Goal: Information Seeking & Learning: Find specific page/section

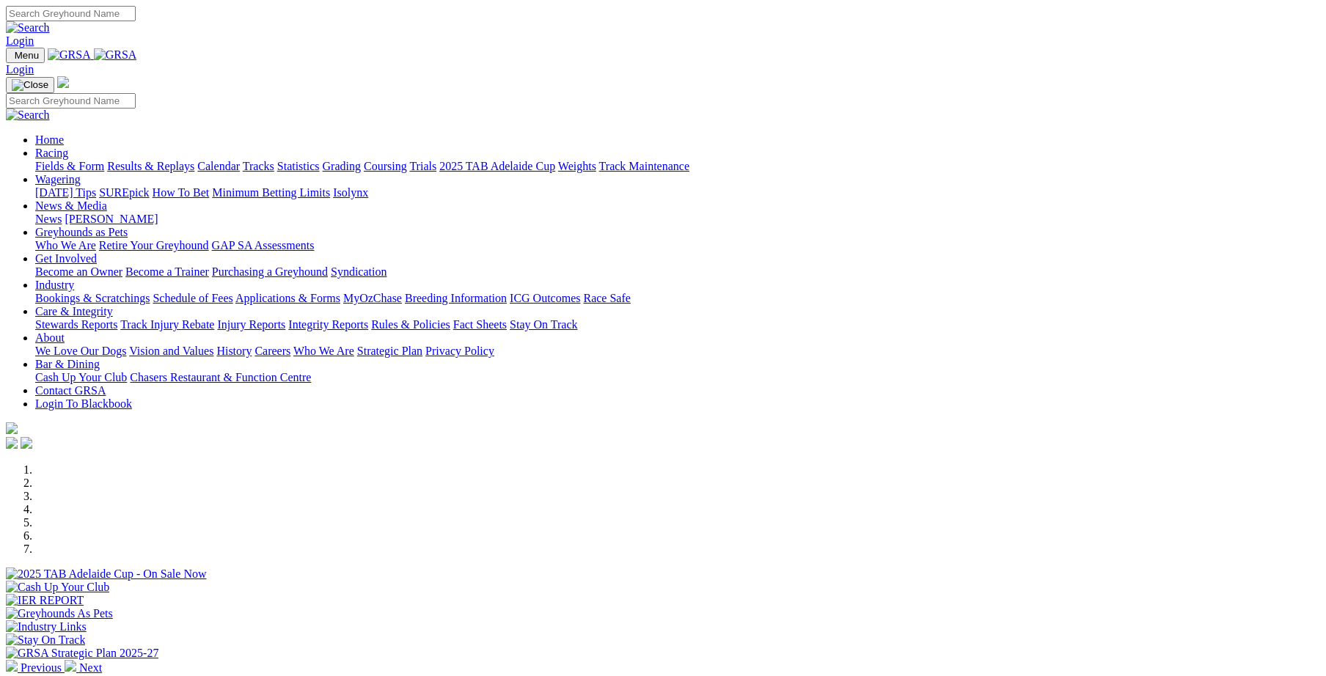
scroll to position [507, 0]
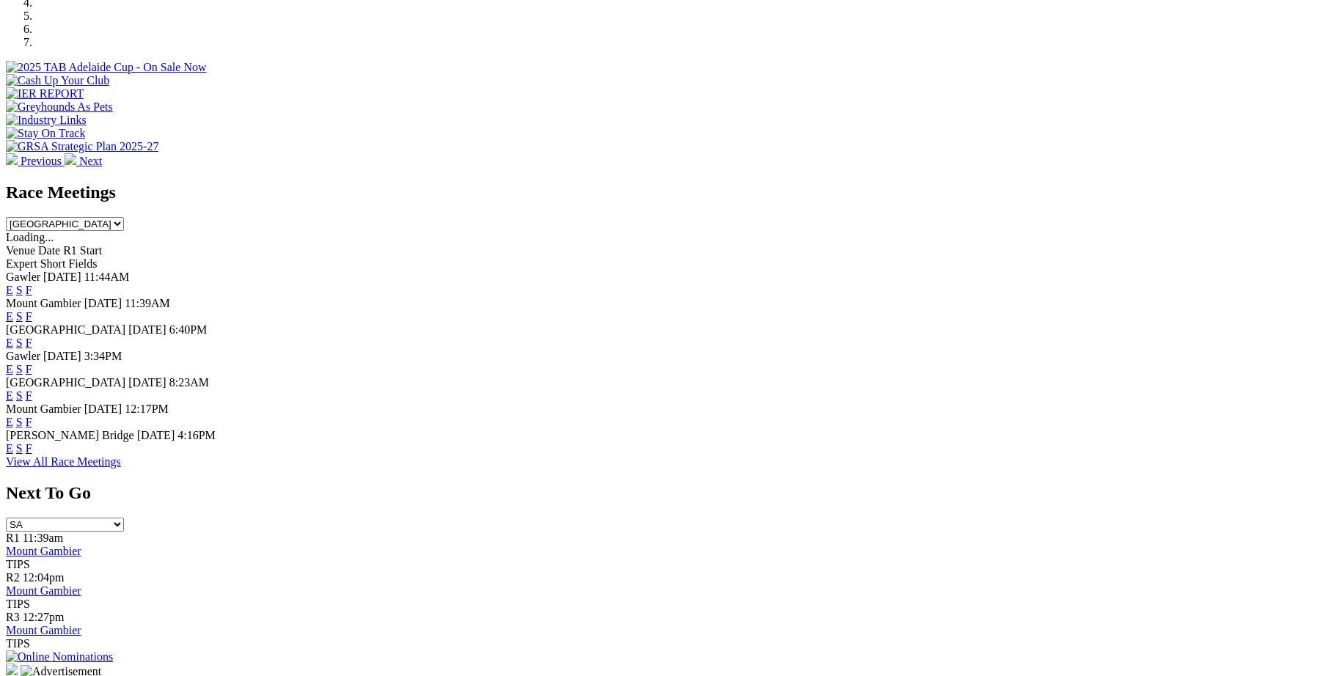
click at [32, 455] on link "F" at bounding box center [29, 448] width 7 height 12
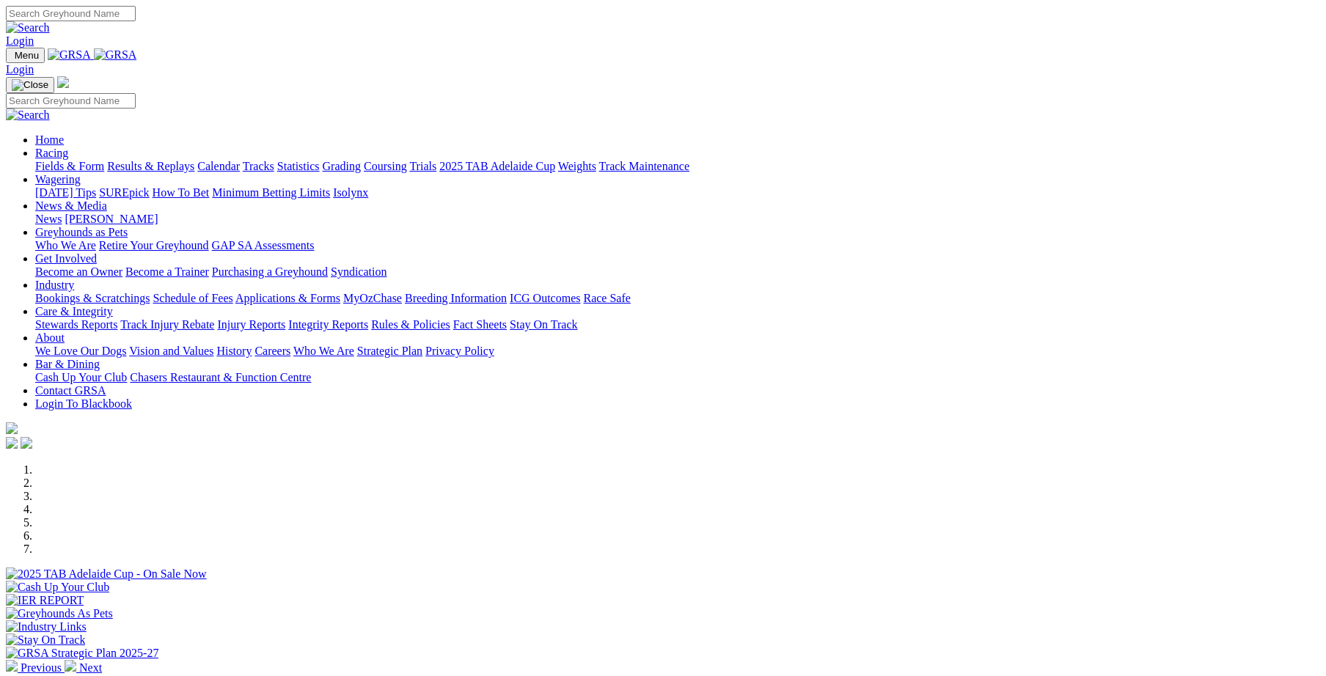
scroll to position [507, 0]
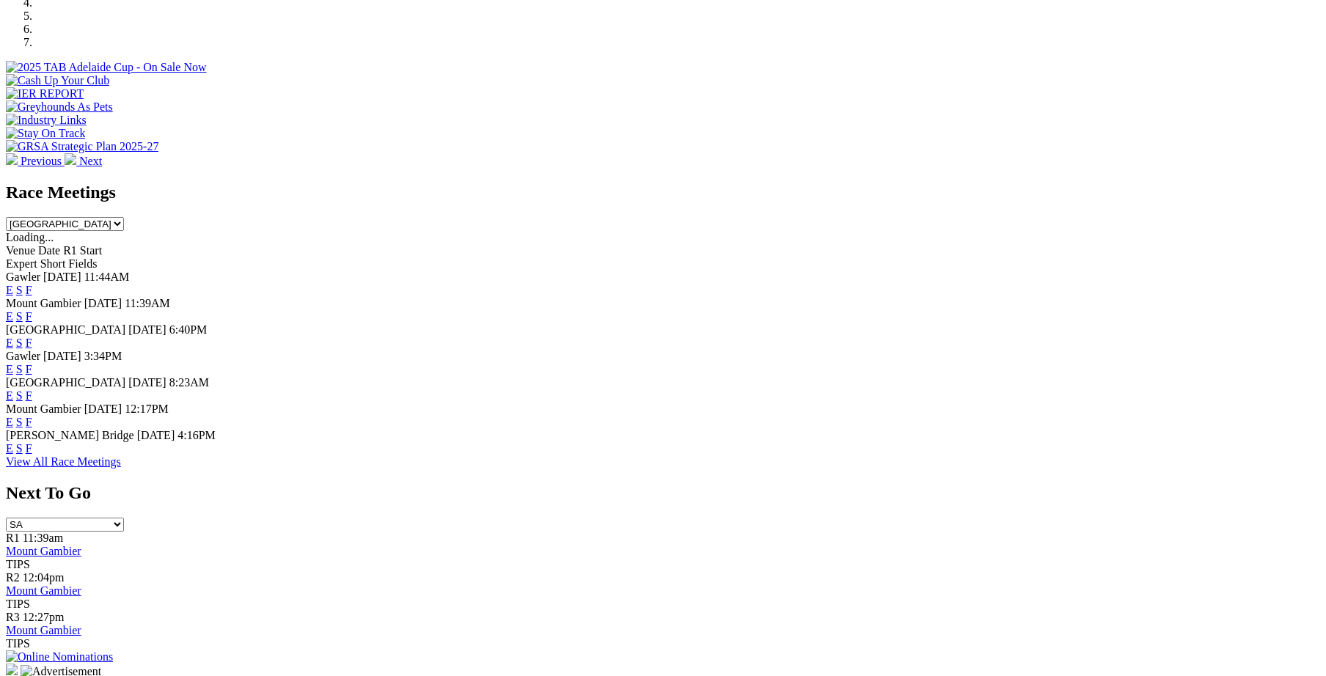
click at [32, 390] on link "F" at bounding box center [29, 396] width 7 height 12
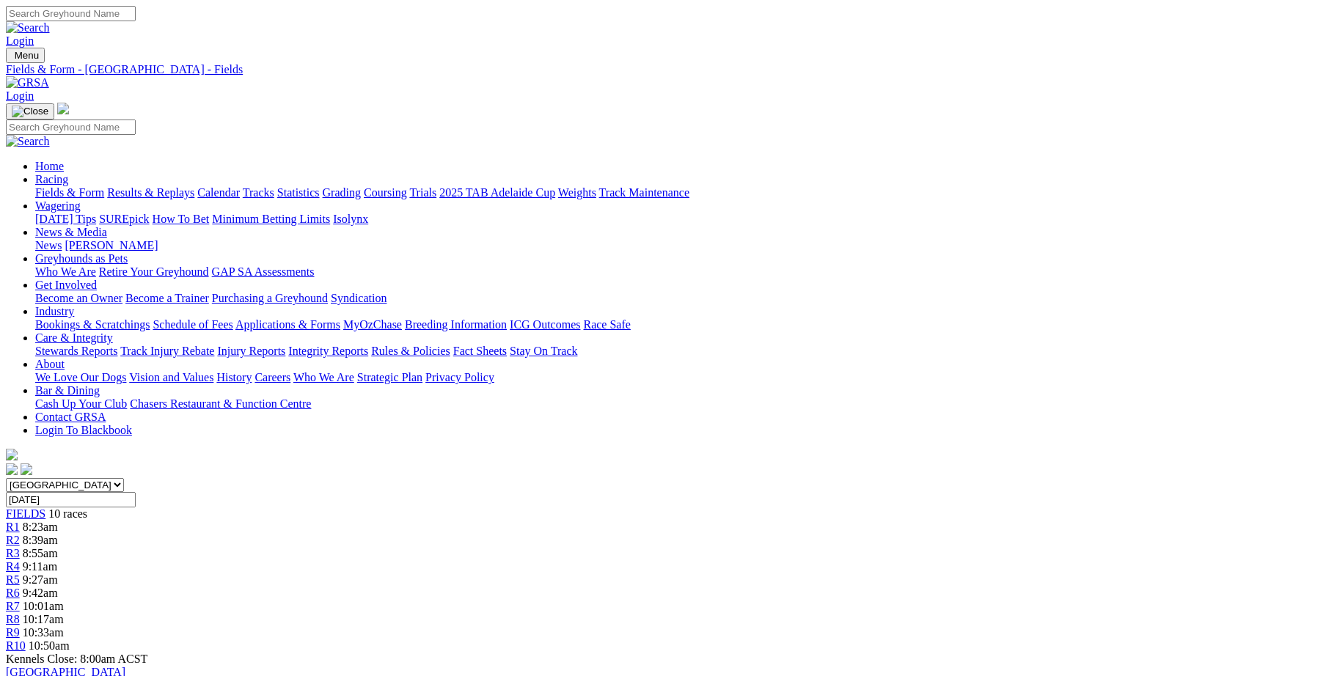
click at [368, 345] on link "Integrity Reports" at bounding box center [328, 351] width 80 height 12
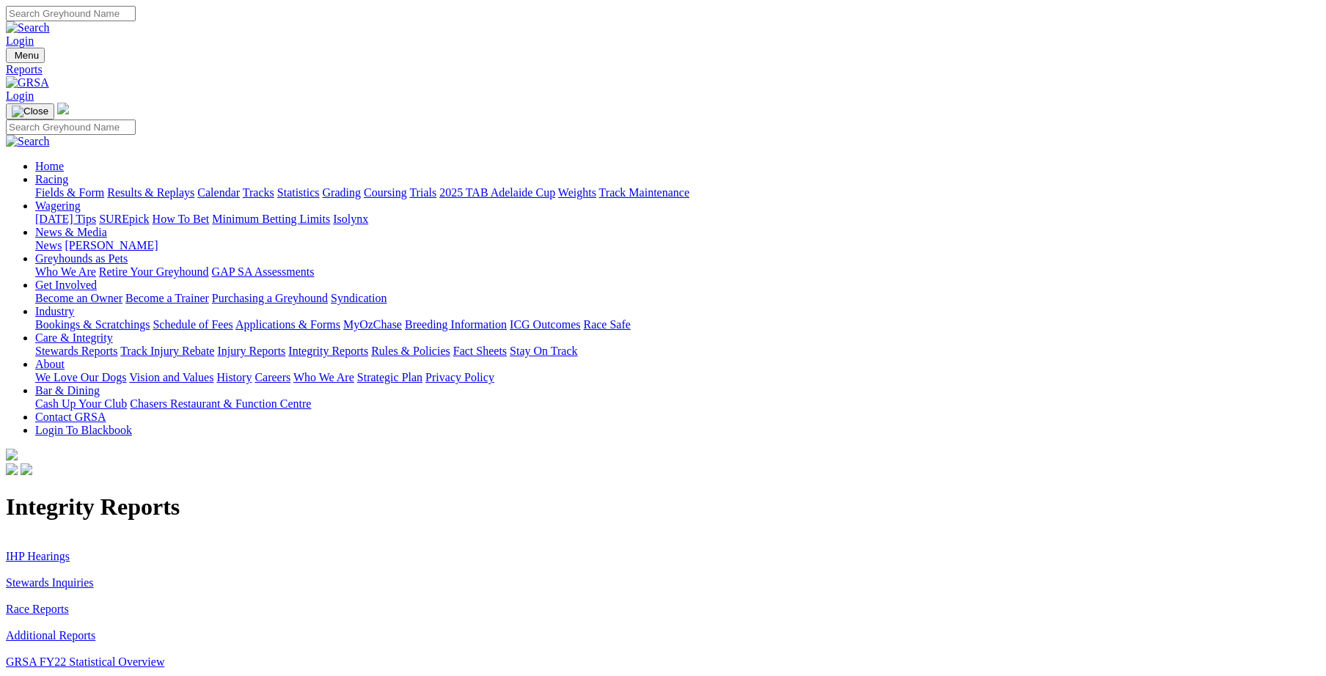
click at [94, 577] on link "Stewards Inquiries" at bounding box center [50, 583] width 88 height 12
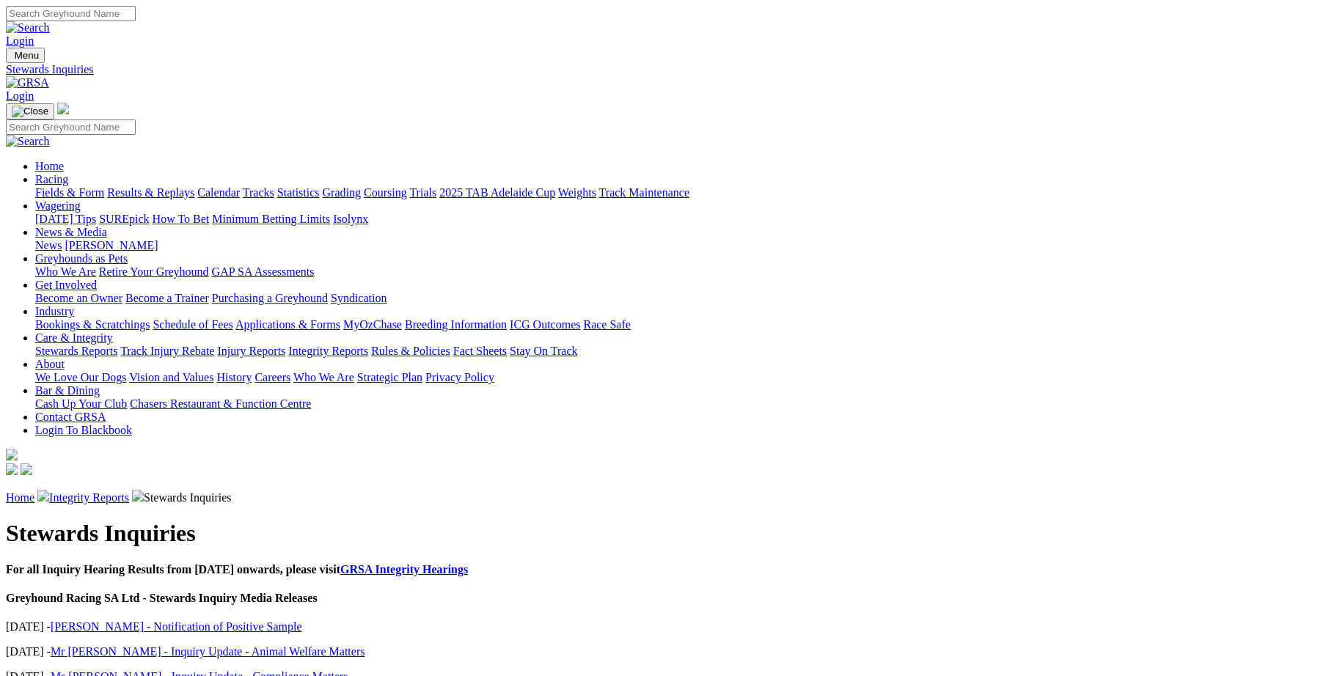
click at [129, 492] on link "Integrity Reports" at bounding box center [89, 498] width 80 height 12
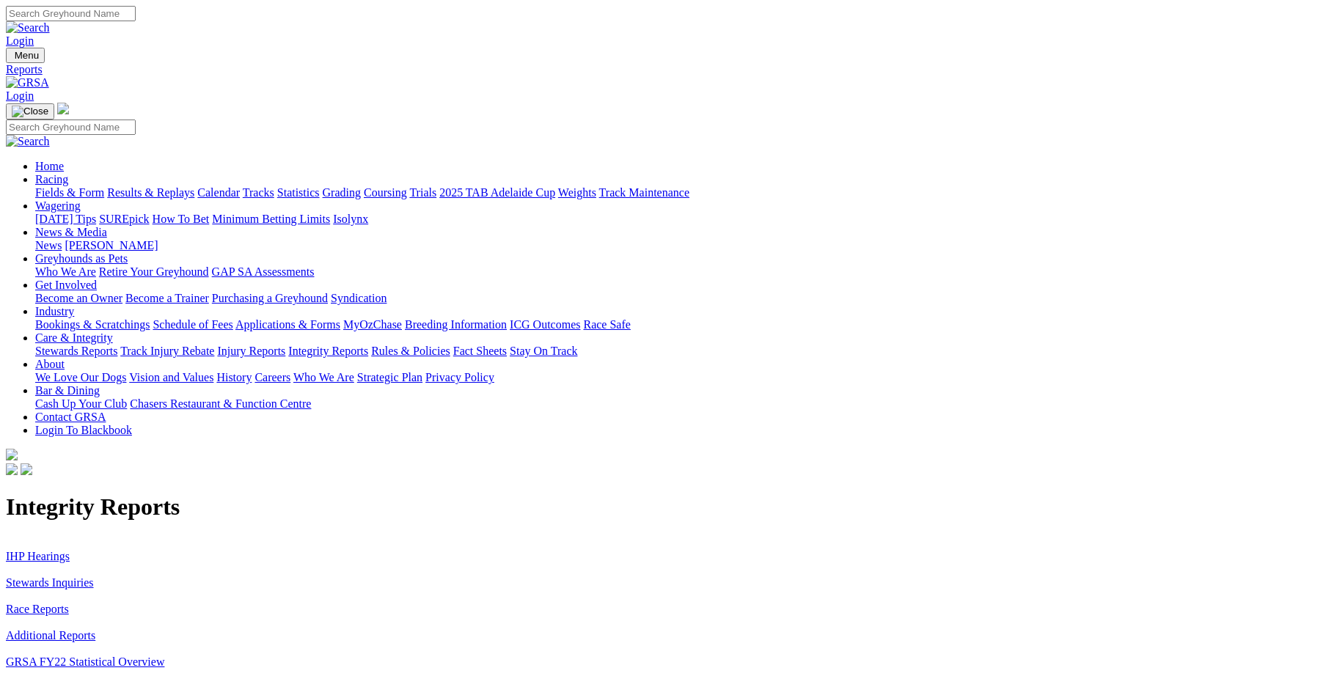
click at [70, 550] on link "IHP Hearings" at bounding box center [38, 556] width 64 height 12
